Goal: Transaction & Acquisition: Purchase product/service

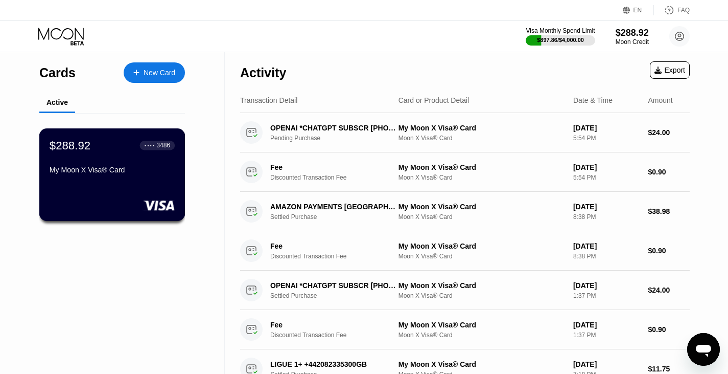
click at [90, 174] on div "My Moon X Visa® Card" at bounding box center [112, 170] width 125 height 8
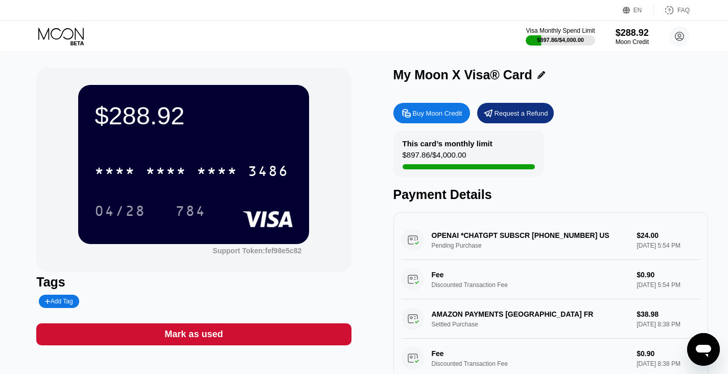
click at [448, 118] on div "Buy Moon Credit" at bounding box center [438, 113] width 50 height 9
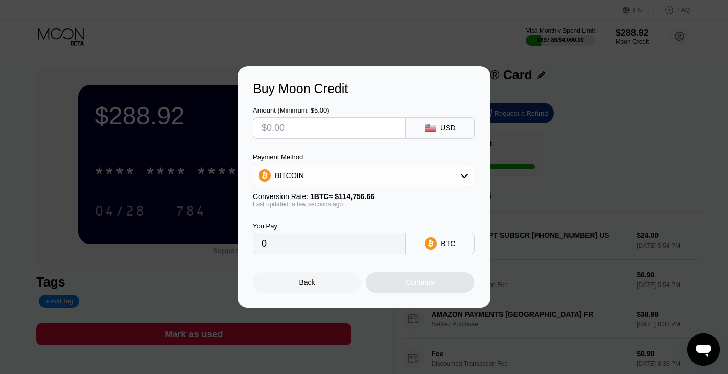
click at [316, 130] on input "text" at bounding box center [329, 128] width 135 height 20
type input "$150"
type input "0.00130712"
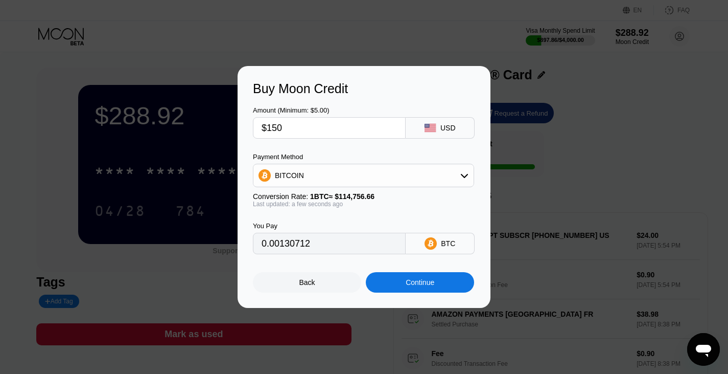
type input "$150"
click at [413, 286] on div "Continue" at bounding box center [420, 282] width 29 height 8
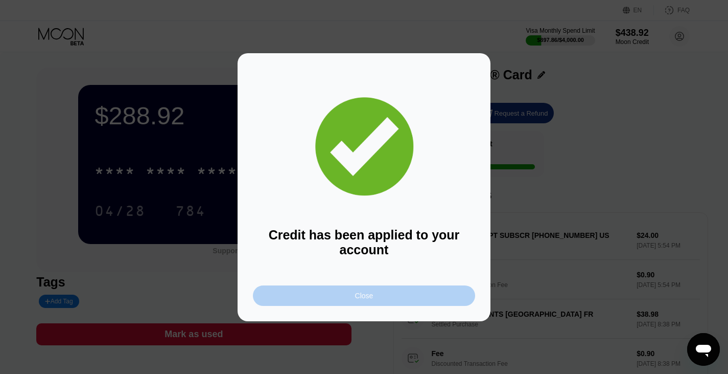
click at [358, 300] on div "Close" at bounding box center [364, 295] width 18 height 8
